Goal: Task Accomplishment & Management: Complete application form

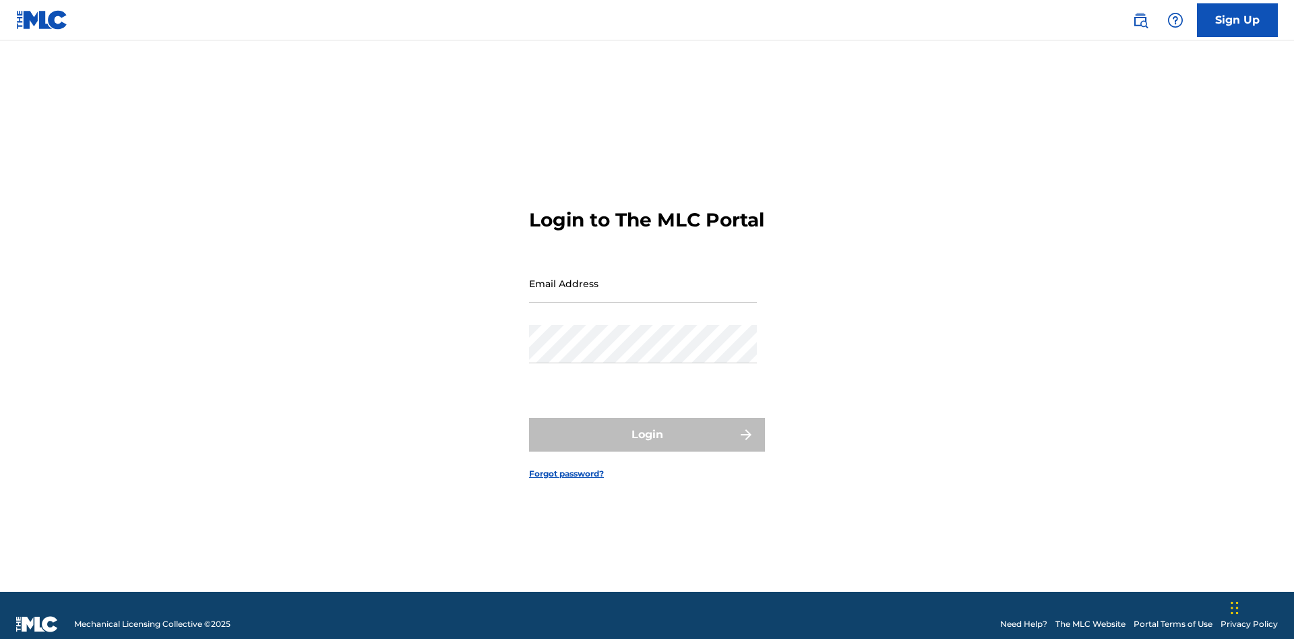
scroll to position [18, 0]
click at [1238, 20] on link "Sign Up" at bounding box center [1237, 20] width 81 height 34
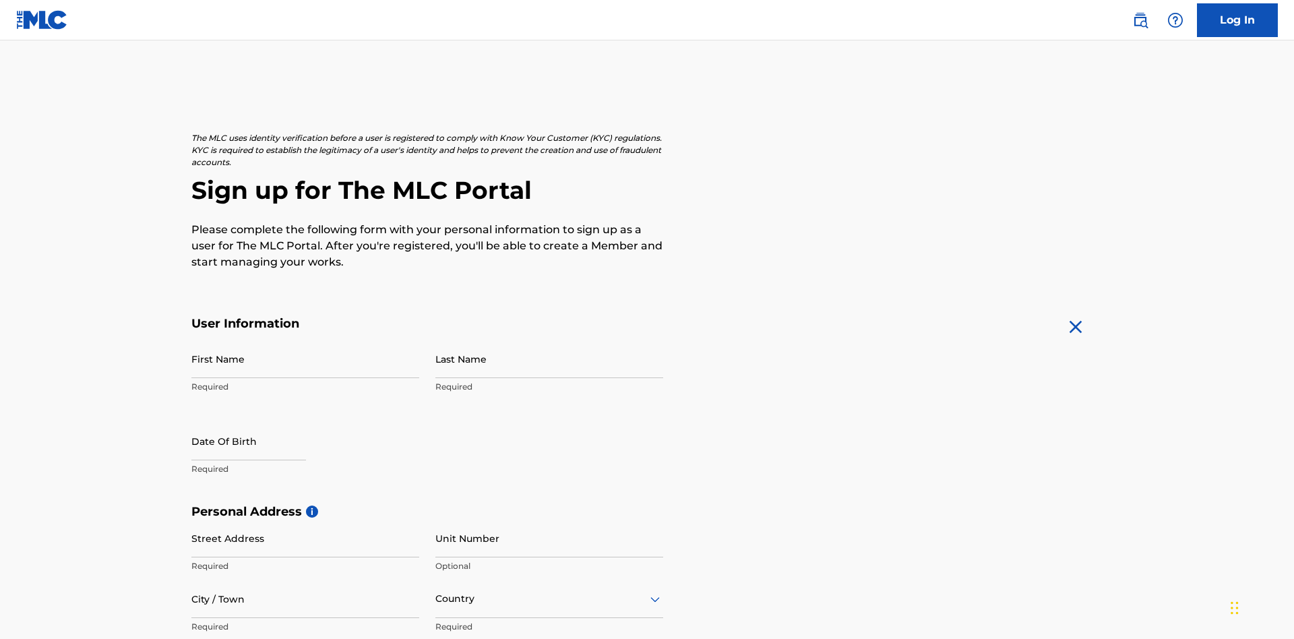
click at [305, 340] on input "First Name" at bounding box center [305, 359] width 228 height 38
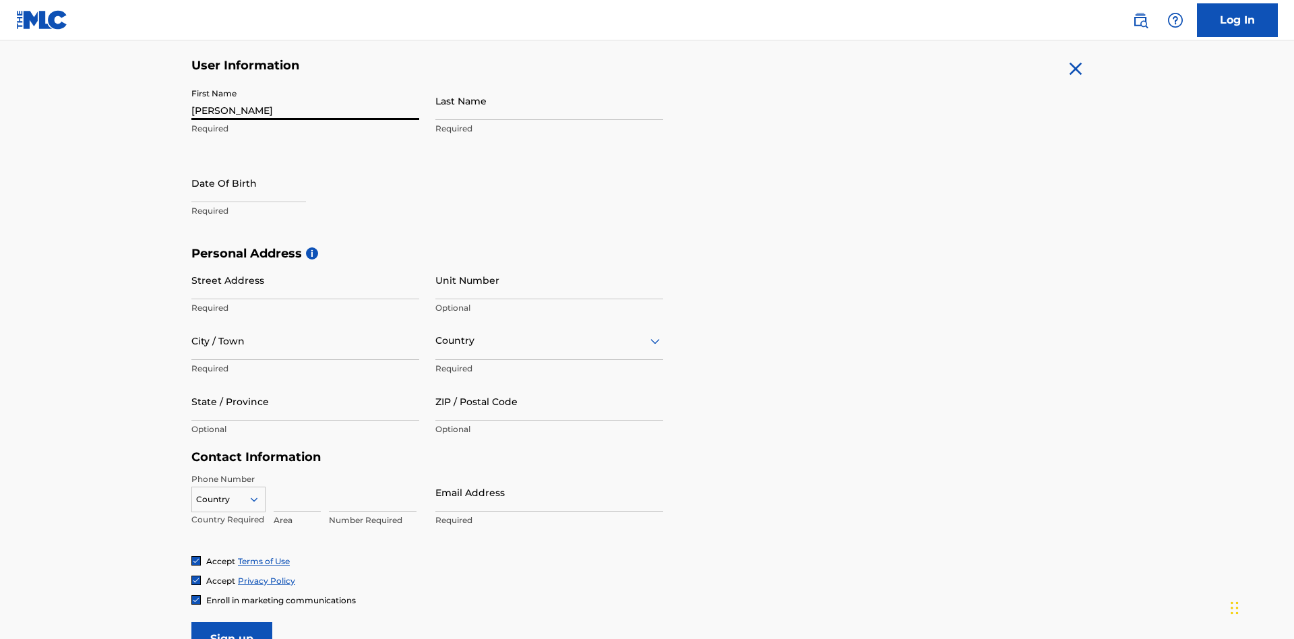
type input "Nicole"
click at [549, 100] on input "Last Name" at bounding box center [549, 101] width 228 height 38
type input "Ribble"
click at [259, 164] on input "text" at bounding box center [248, 183] width 115 height 38
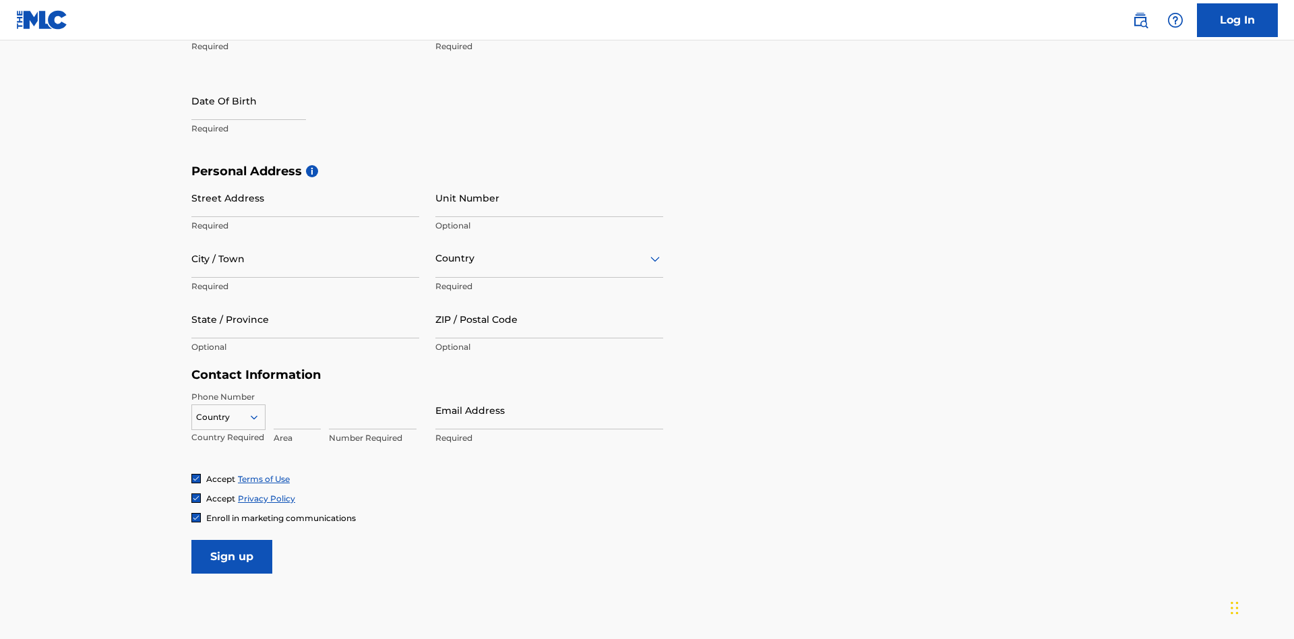
select select "7"
select select "2025"
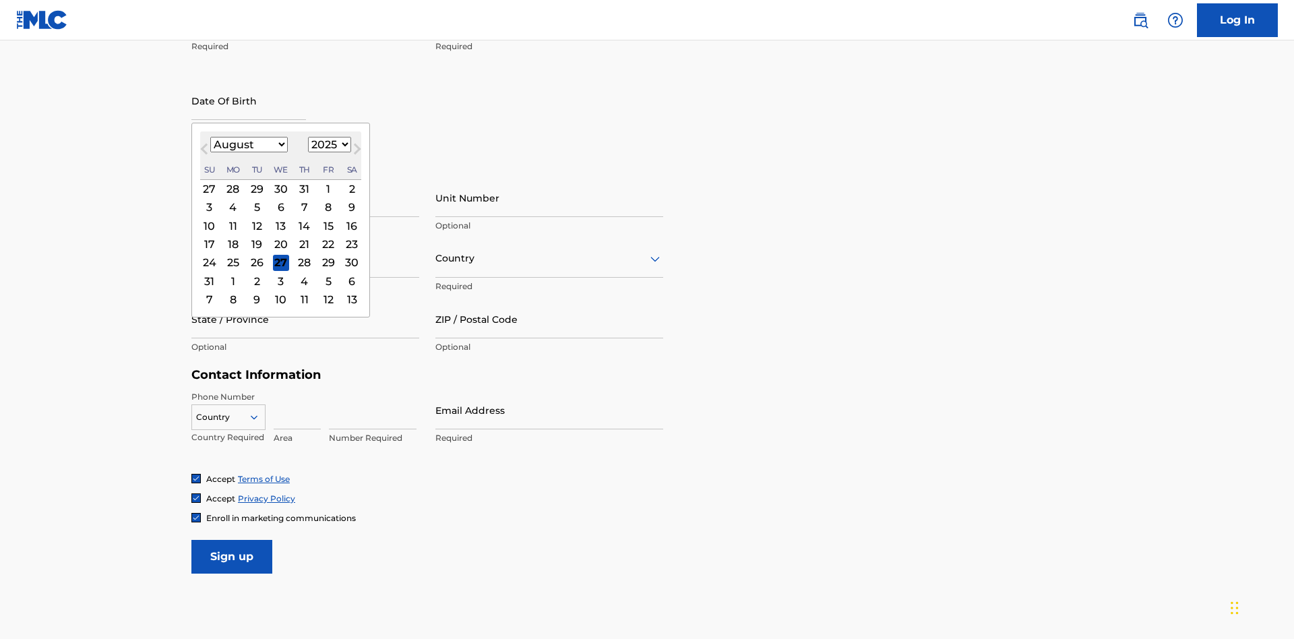
click at [248, 144] on select "January February March April May June July August September October November De…" at bounding box center [249, 145] width 78 height 16
select select "0"
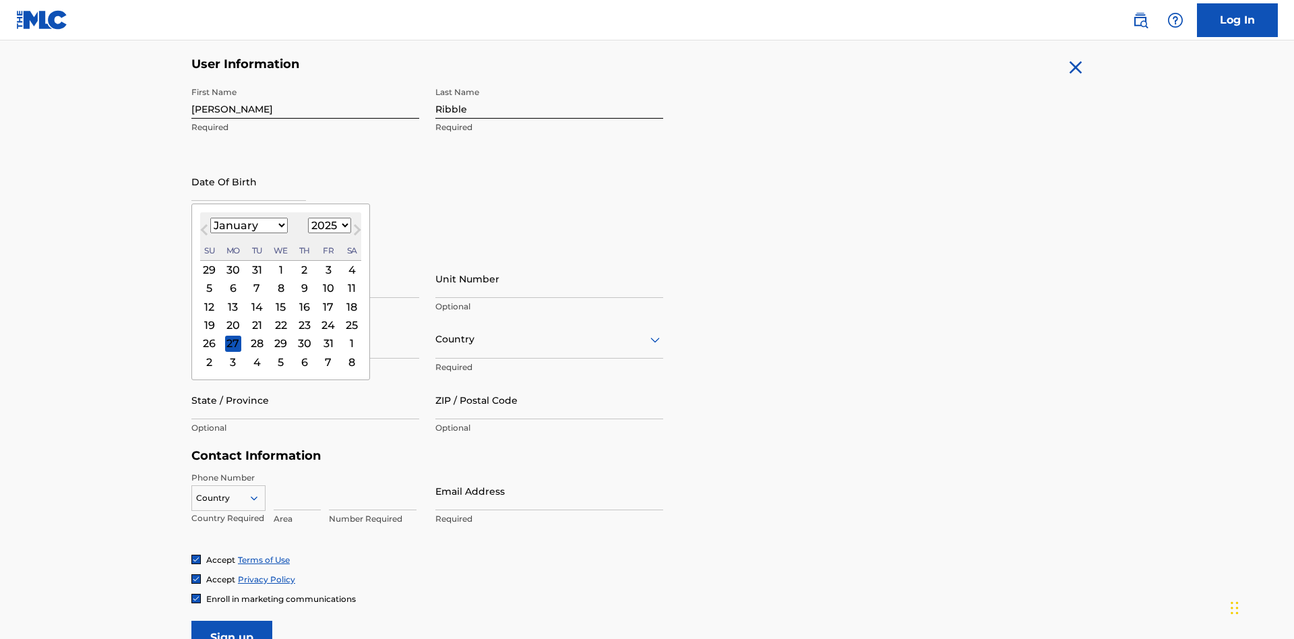
click at [328, 225] on select "1900 1901 1902 1903 1904 1905 1906 1907 1908 1909 1910 1911 1912 1913 1914 1915…" at bounding box center [329, 226] width 43 height 16
select select "1985"
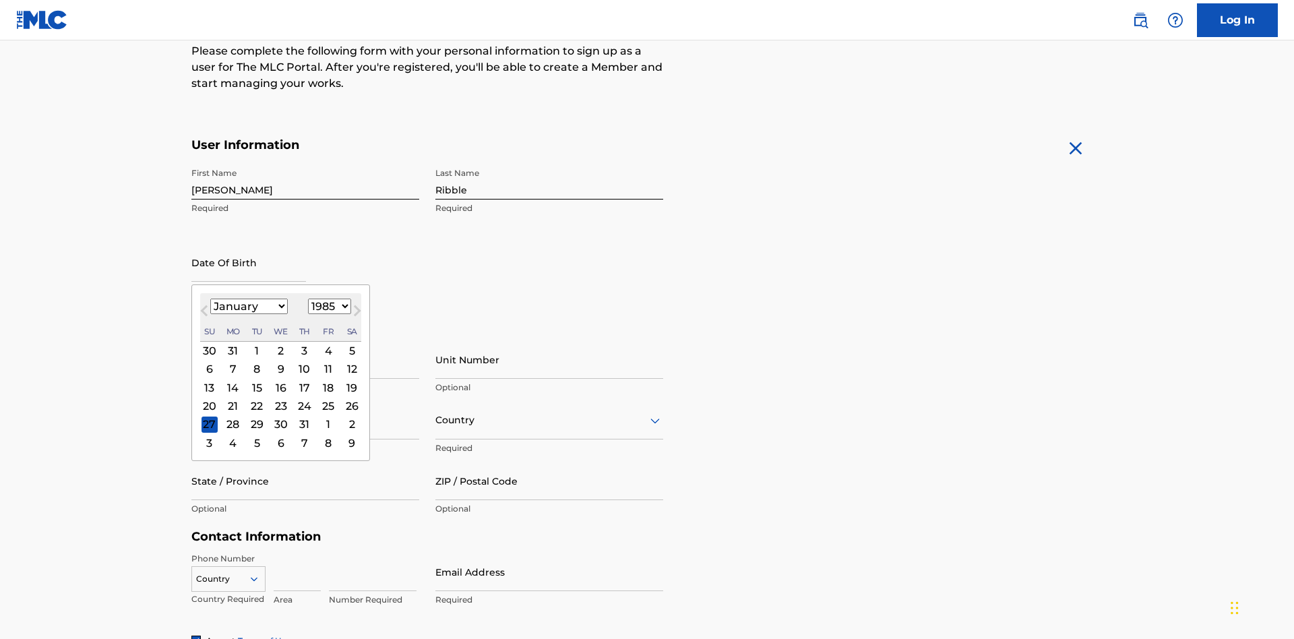
click at [328, 306] on select "1900 1901 1902 1903 1904 1905 1906 1907 1908 1909 1910 1911 1912 1913 1914 1915…" at bounding box center [329, 307] width 43 height 16
click at [256, 361] on div "8" at bounding box center [257, 369] width 16 height 16
type input "January 8 1985"
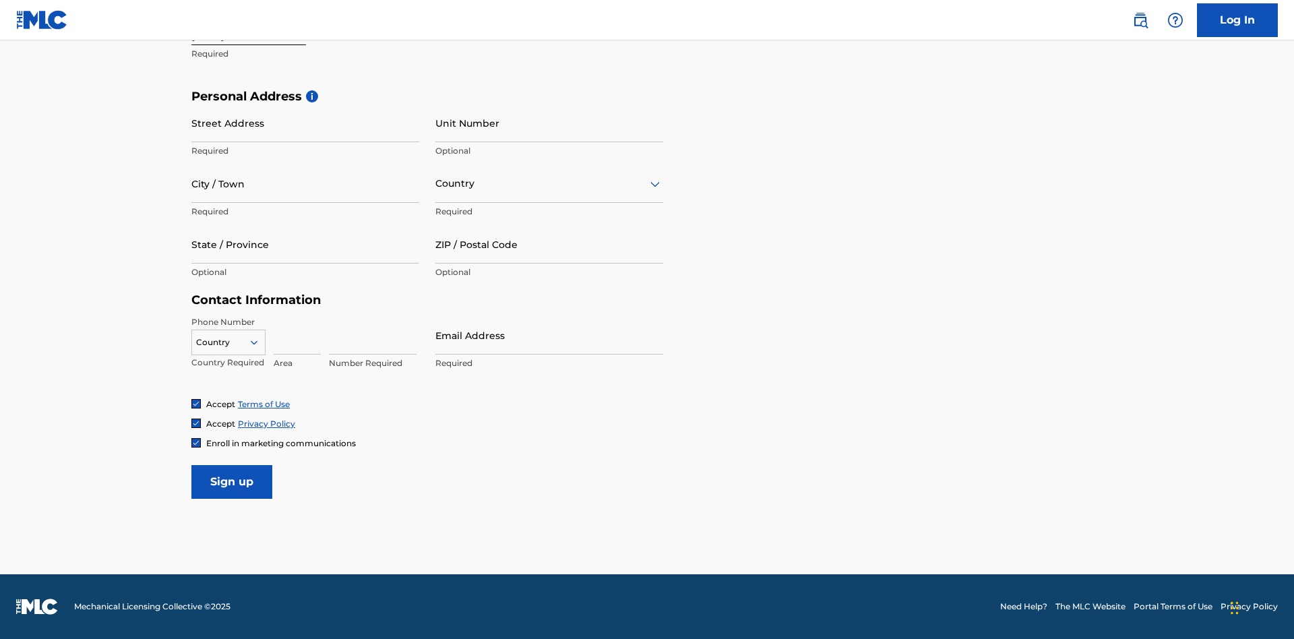
scroll to position [415, 0]
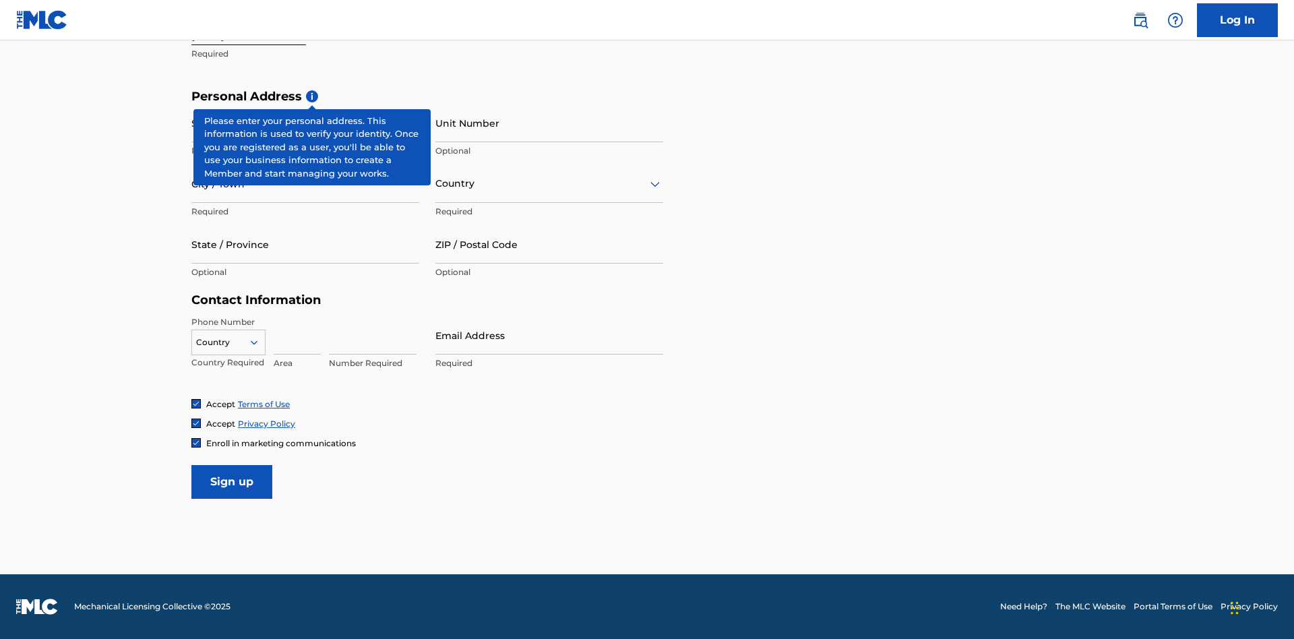
click at [305, 123] on input "Street Address" at bounding box center [305, 123] width 228 height 38
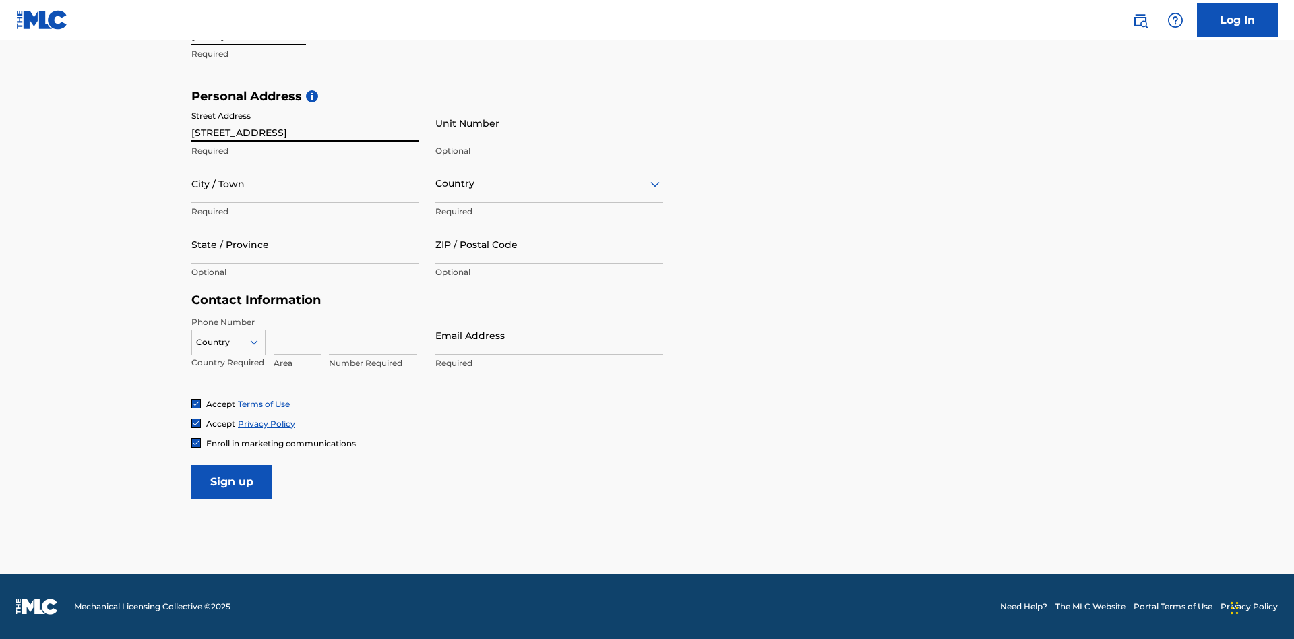
type input "9909 Elks Run Rd"
click at [305, 183] on input "City / Town" at bounding box center [305, 183] width 228 height 38
type input "Roseville"
click at [436, 183] on input "text" at bounding box center [436, 184] width 3 height 14
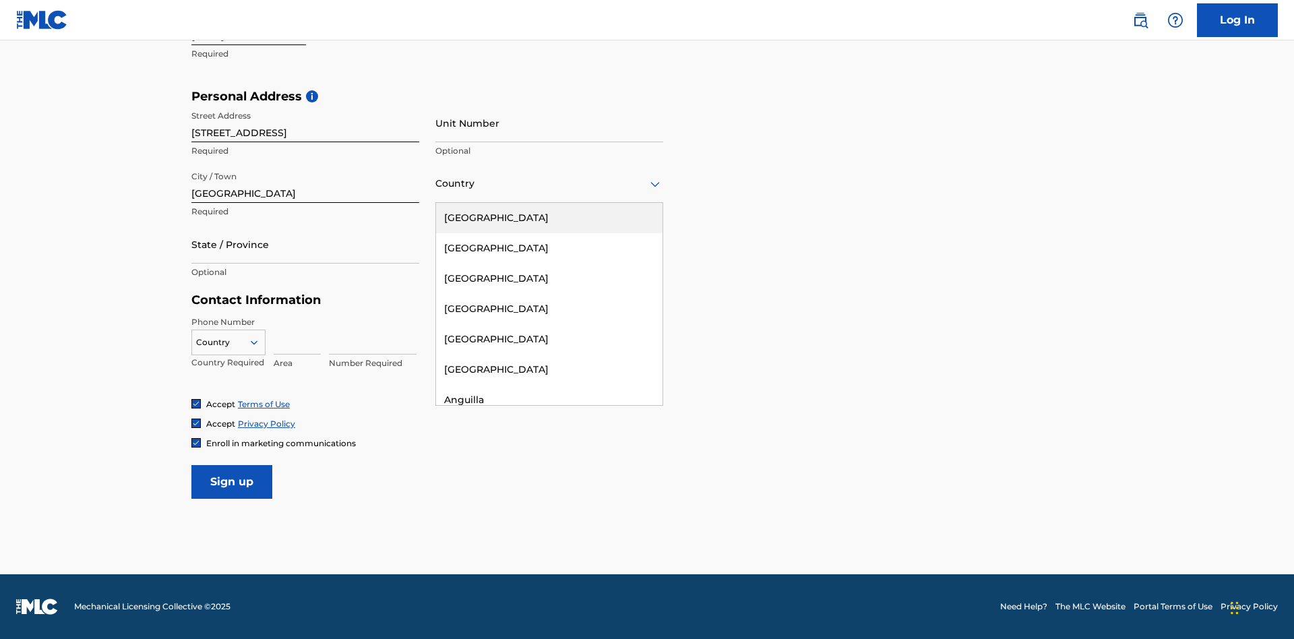
click at [549, 218] on div "United States" at bounding box center [549, 218] width 226 height 30
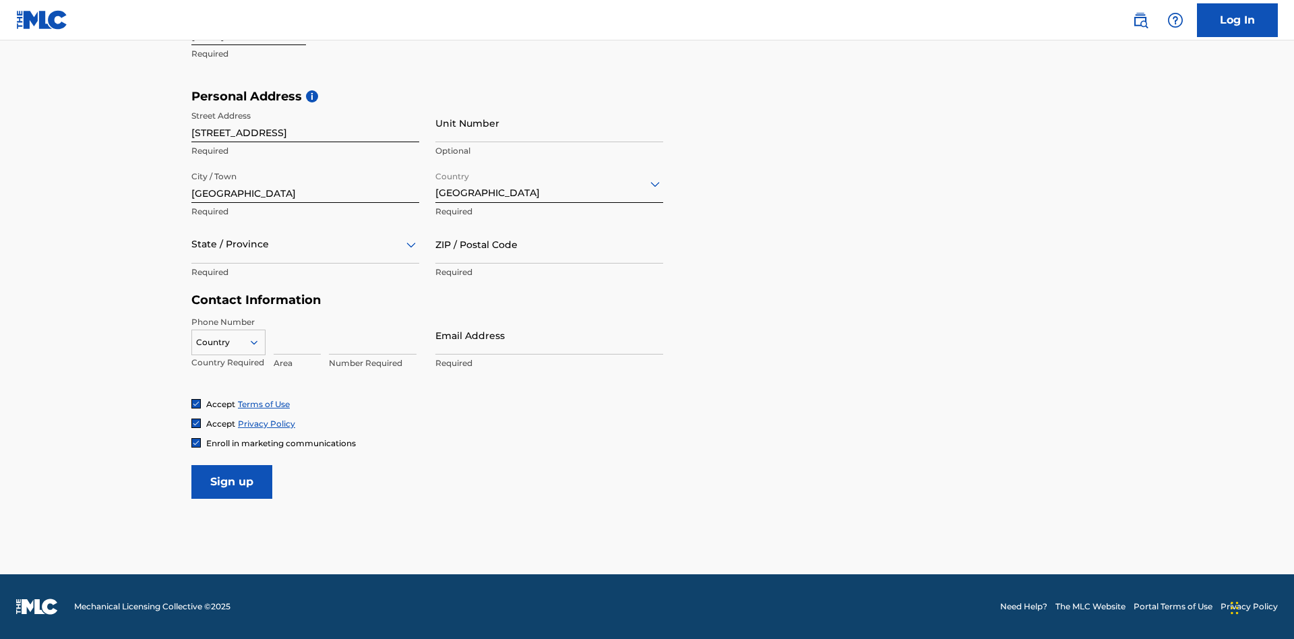
click at [305, 244] on div at bounding box center [305, 244] width 228 height 17
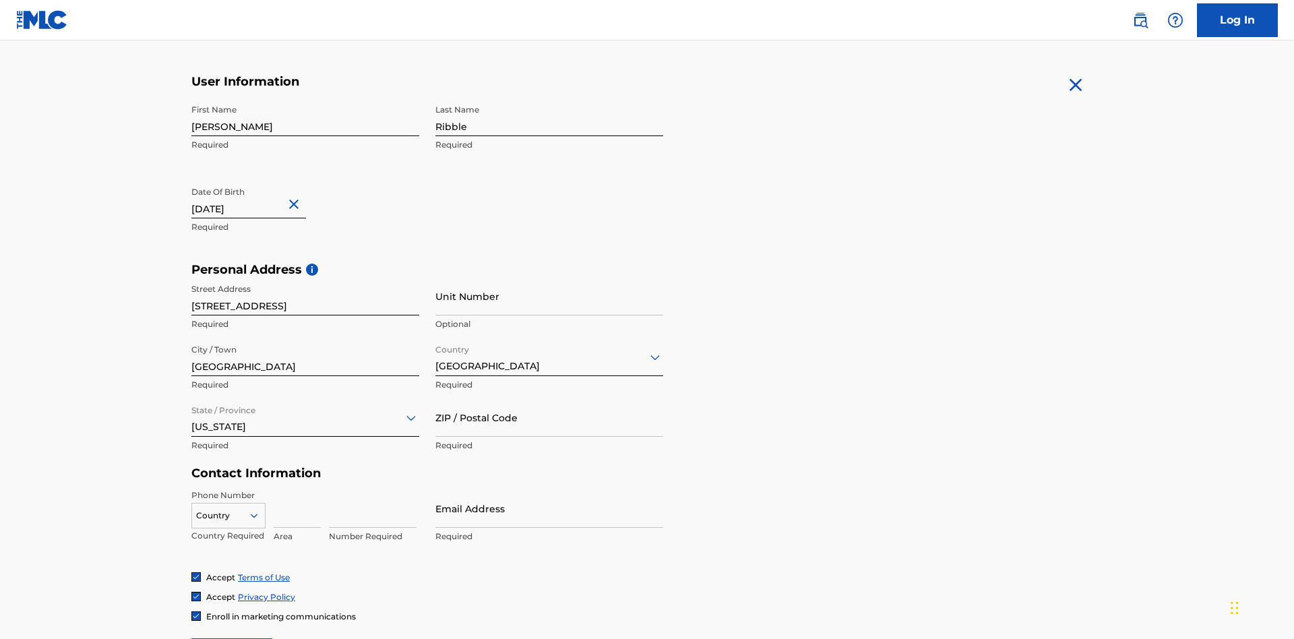
click at [549, 398] on input "ZIP / Postal Code" at bounding box center [549, 417] width 228 height 38
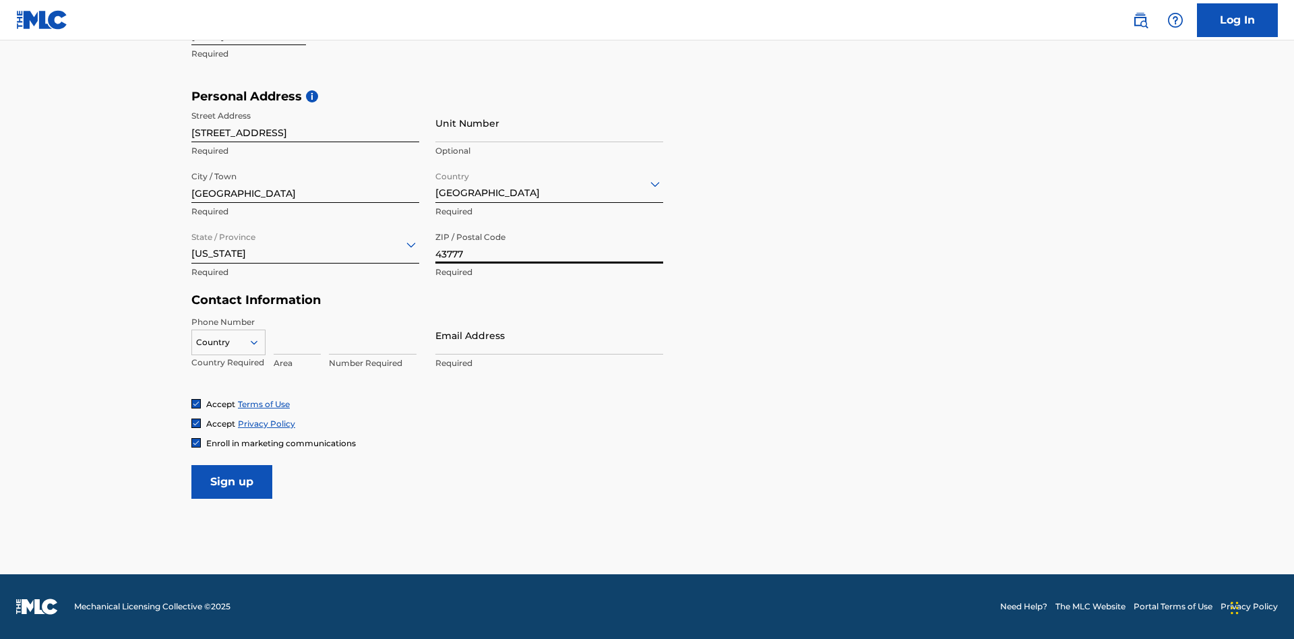
type input "43777"
click at [259, 342] on icon at bounding box center [254, 342] width 12 height 12
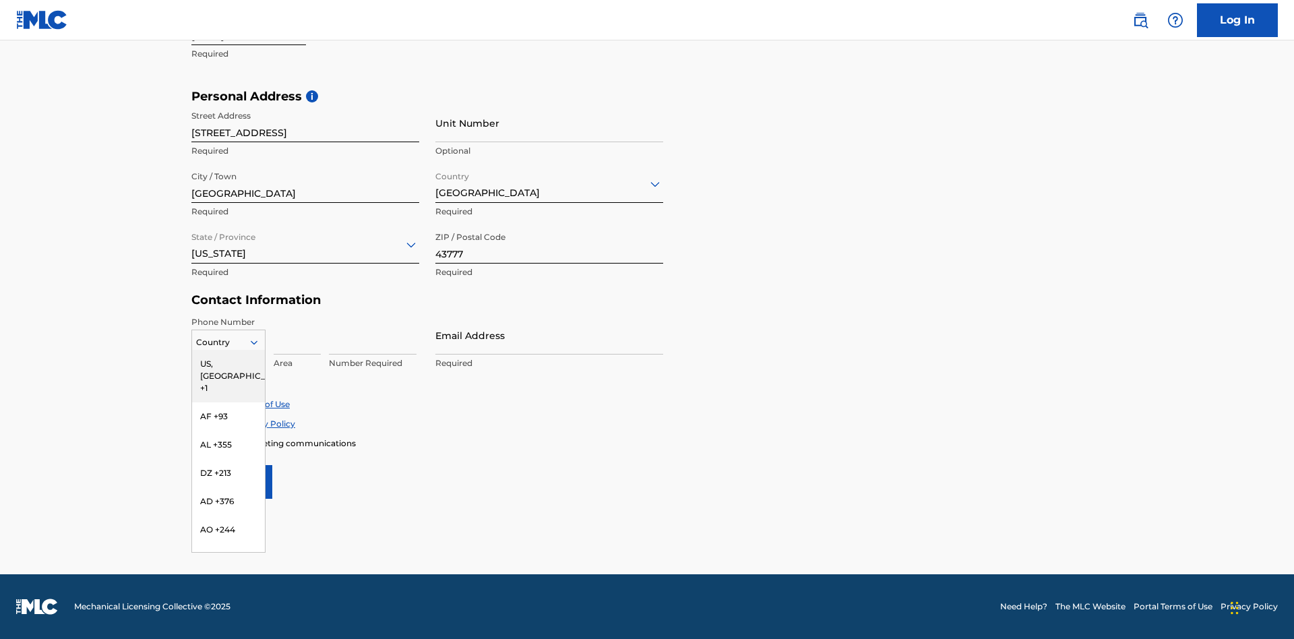
click at [228, 363] on div "US, CA +1" at bounding box center [228, 376] width 73 height 53
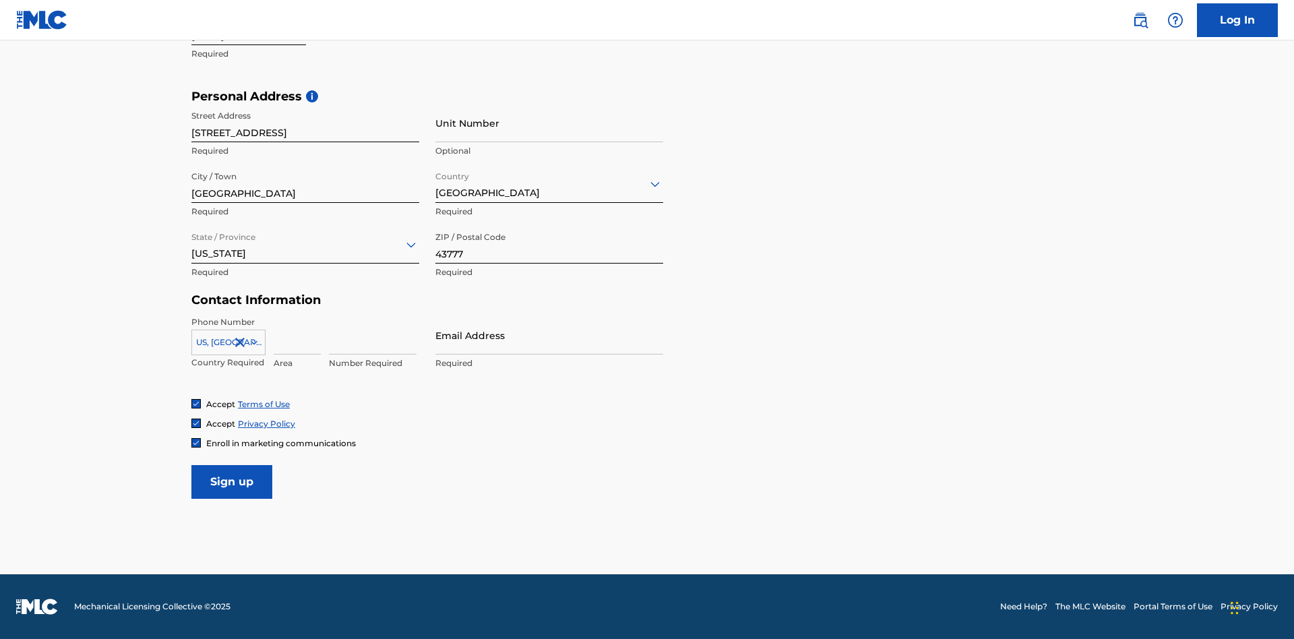
click at [297, 335] on input at bounding box center [297, 335] width 47 height 38
type input "740"
click at [373, 335] on input at bounding box center [373, 335] width 88 height 38
type input "8086351"
click at [549, 335] on input "Email Address" at bounding box center [549, 335] width 228 height 38
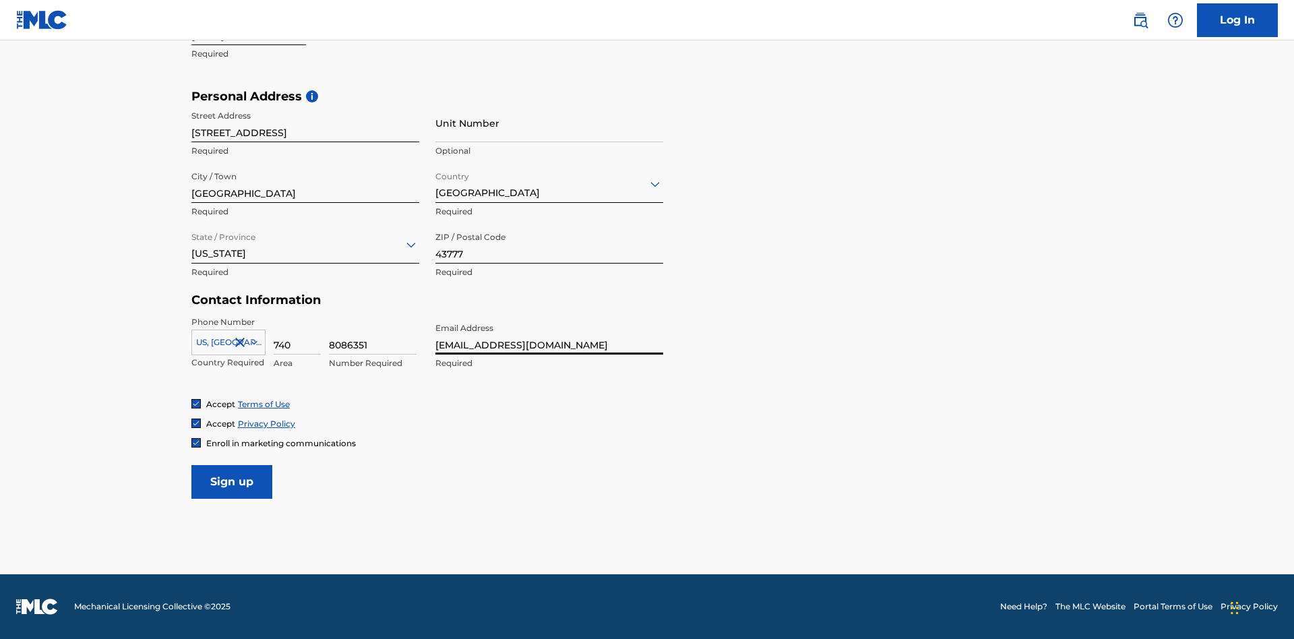
scroll to position [0, 37]
type input "befd9543-51f1-4db6-b057-da7e49a8564b@mailslurp.biz"
click at [232, 481] on input "Sign up" at bounding box center [231, 482] width 81 height 34
